Goal: Share content

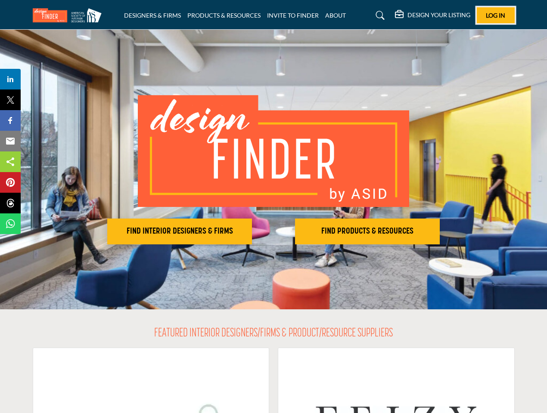
click at [496, 15] on span "Log In" at bounding box center [495, 15] width 19 height 7
click at [180, 232] on h2 "FIND INTERIOR DESIGNERS & FIRMS" at bounding box center [180, 231] width 140 height 10
click at [367, 232] on h2 "FIND PRODUCTS & RESOURCES" at bounding box center [368, 231] width 140 height 10
click at [10, 79] on span "Share" at bounding box center [14, 79] width 25 height 10
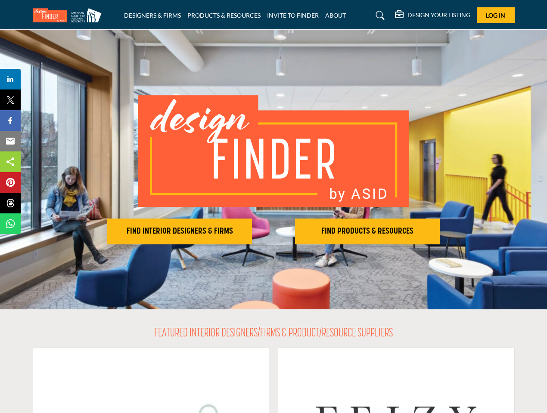
click at [10, 100] on span "Tweet" at bounding box center [14, 100] width 25 height 10
click at [10, 121] on span "Share" at bounding box center [14, 120] width 25 height 10
click at [10, 141] on span "Email" at bounding box center [14, 141] width 24 height 10
click at [10, 162] on span "Share" at bounding box center [14, 162] width 25 height 10
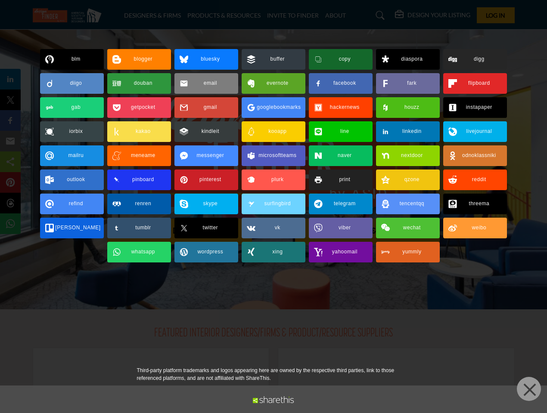
click at [10, 183] on span "Pin" at bounding box center [10, 182] width 16 height 10
